Goal: Find specific page/section: Find specific page/section

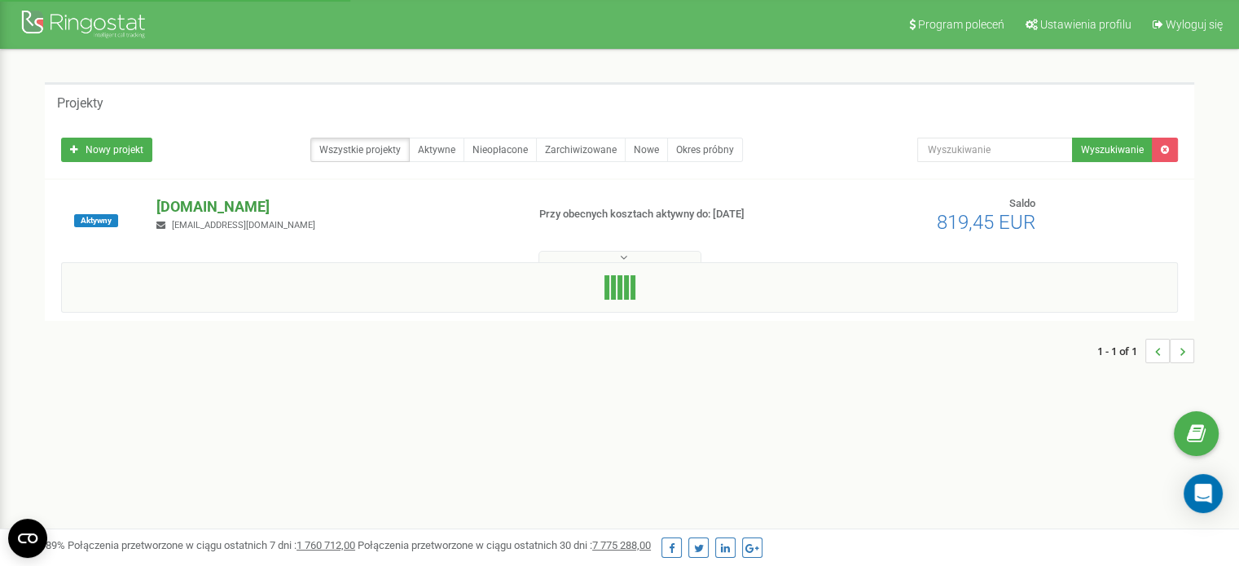
click at [255, 204] on p "[DOMAIN_NAME]" at bounding box center [334, 206] width 356 height 21
click at [238, 199] on p "[DOMAIN_NAME]" at bounding box center [334, 206] width 356 height 21
click at [232, 195] on div "Aktywny bookingsolutions.pl d.wasielewska@bookingsolutions.pl Przy obecnych kos…" at bounding box center [620, 238] width 1150 height 117
click at [232, 204] on p "[DOMAIN_NAME]" at bounding box center [334, 206] width 356 height 21
click at [247, 208] on p "[DOMAIN_NAME]" at bounding box center [334, 206] width 356 height 21
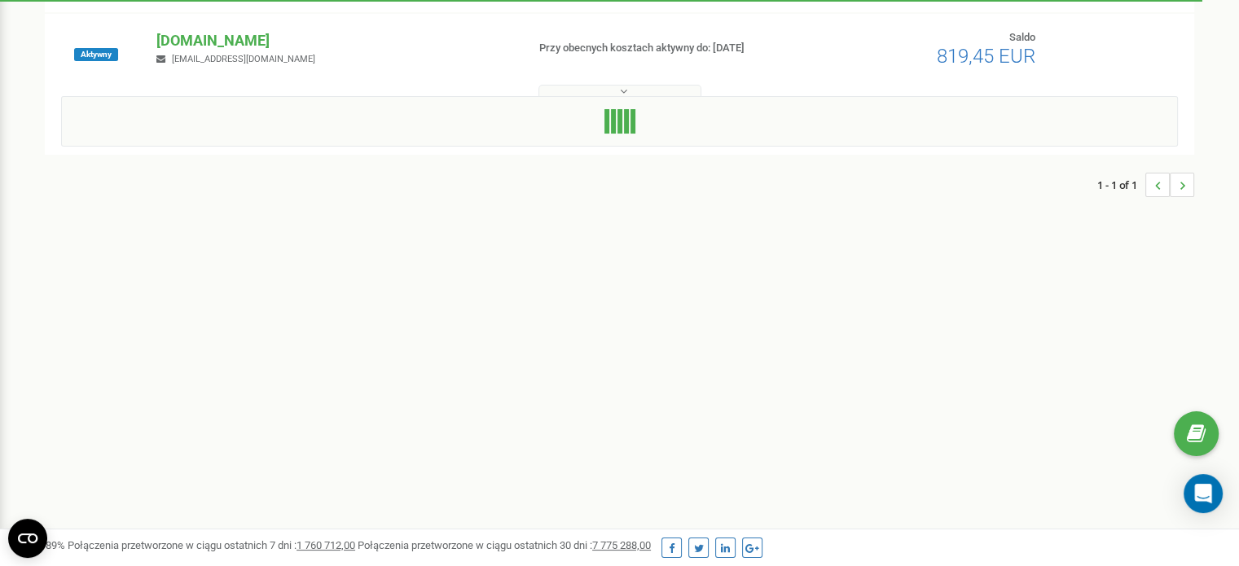
scroll to position [163, 0]
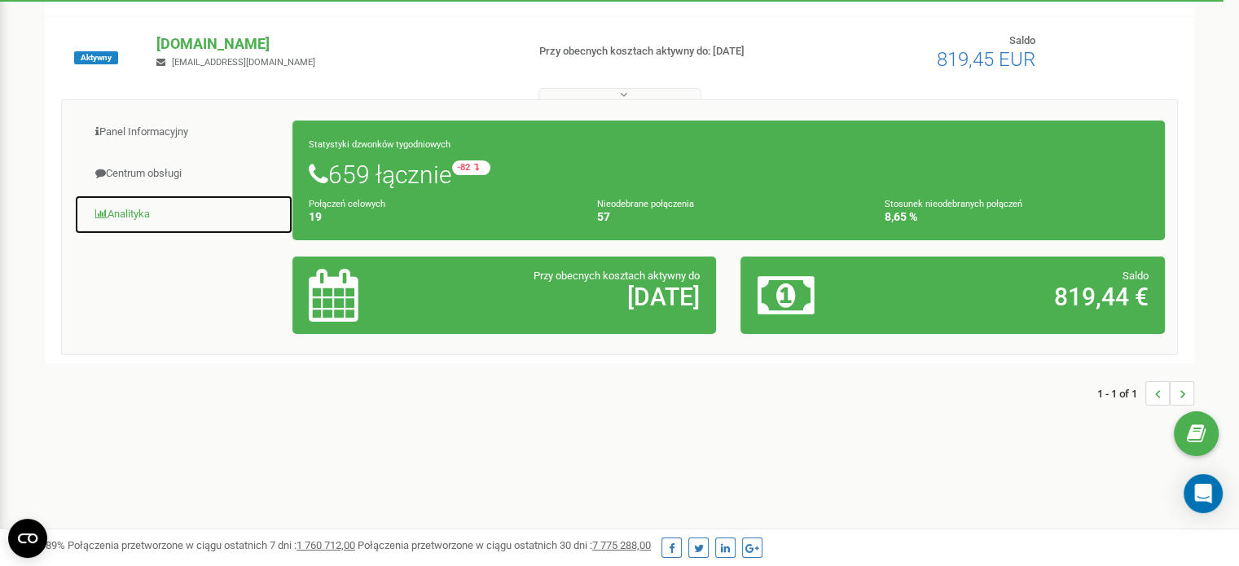
click at [135, 212] on link "Analityka" at bounding box center [183, 215] width 219 height 40
click at [156, 218] on link "Analityka" at bounding box center [183, 215] width 219 height 40
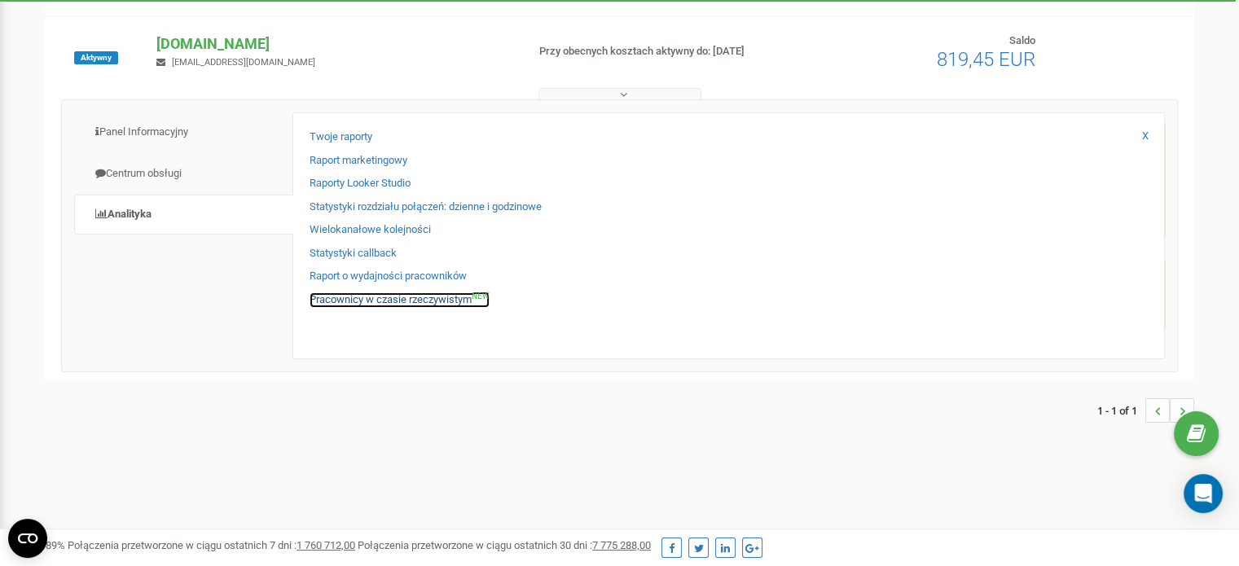
click at [437, 302] on link "Pracownicy w czasie rzeczywistym NEW" at bounding box center [400, 299] width 180 height 15
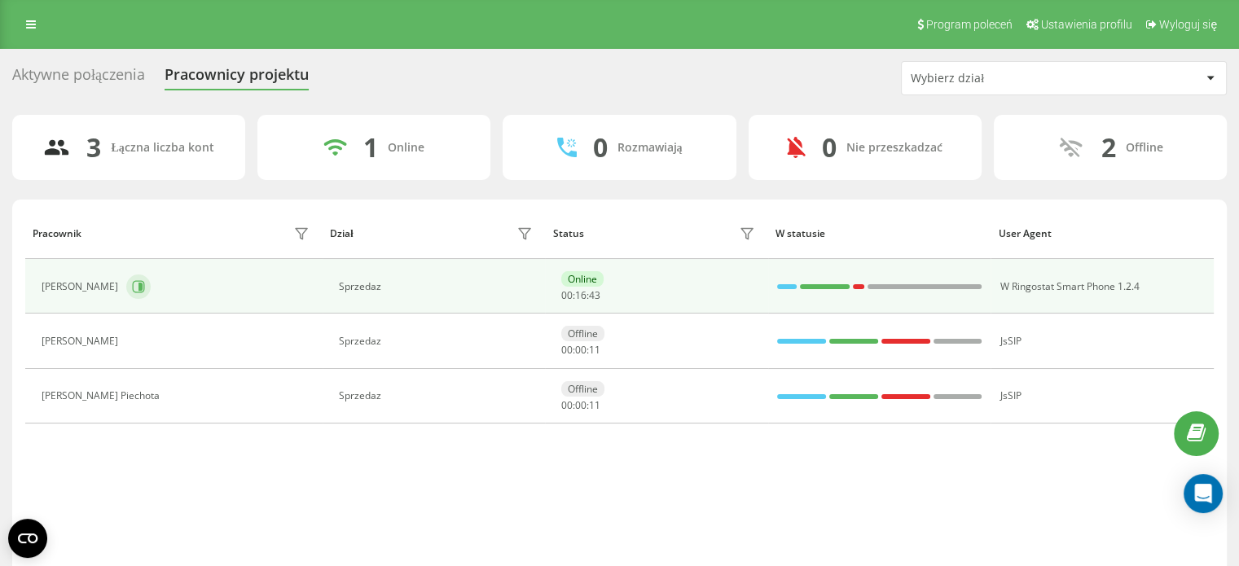
click at [139, 296] on div "[PERSON_NAME]" at bounding box center [178, 287] width 272 height 28
click at [139, 286] on icon at bounding box center [141, 287] width 4 height 8
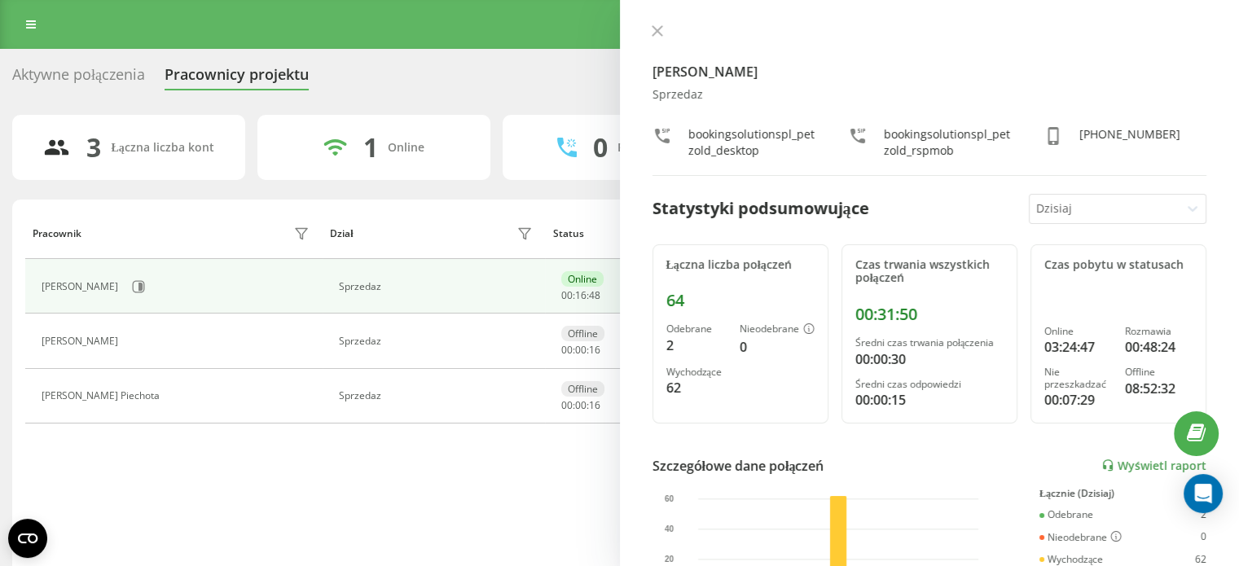
click at [358, 26] on div "Program poleceń Ustawienia profilu Wyloguj się" at bounding box center [619, 24] width 1239 height 49
